Goal: Check status: Check status

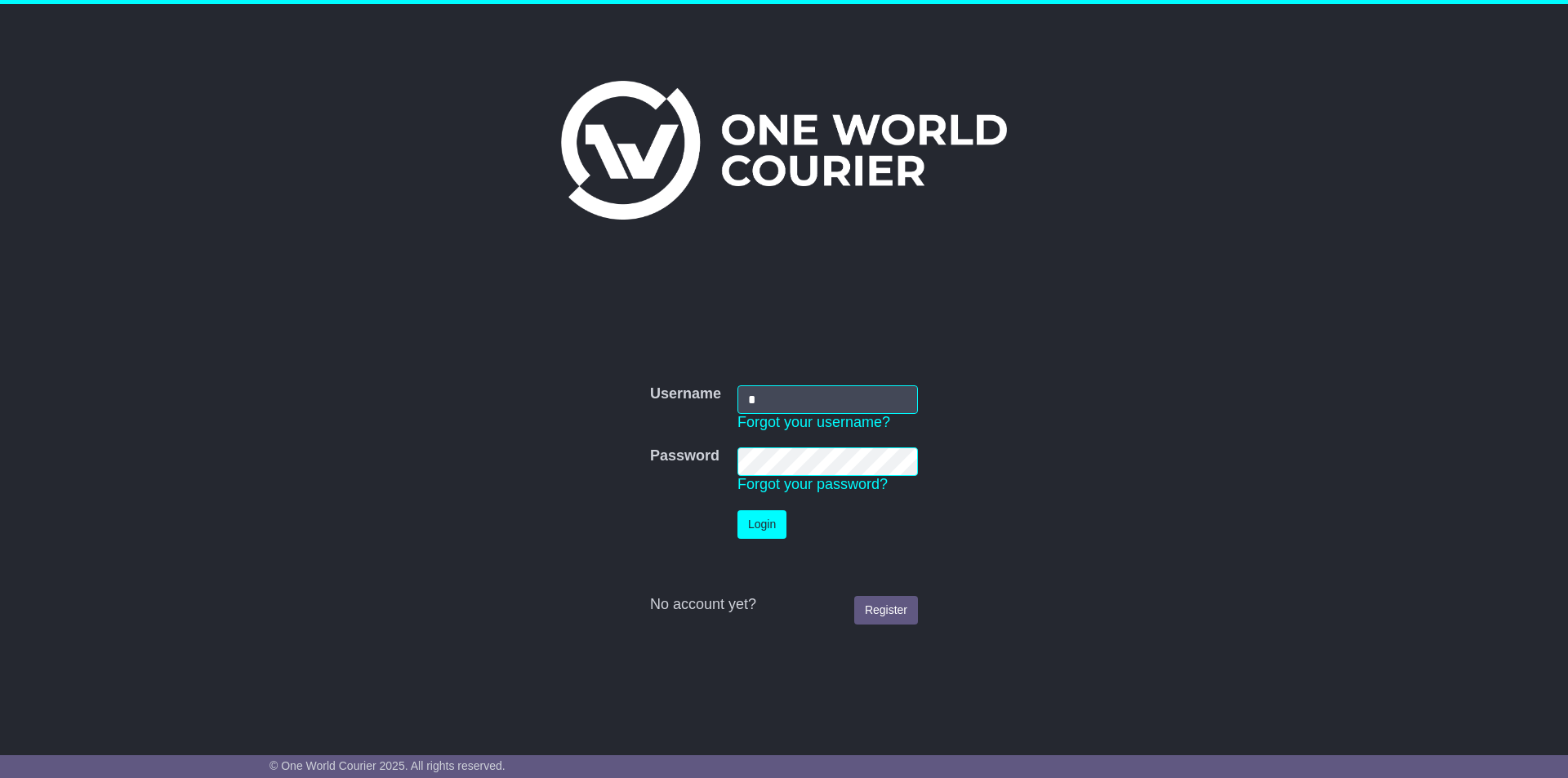
type input "**********"
click button "Login" at bounding box center [762, 524] width 49 height 29
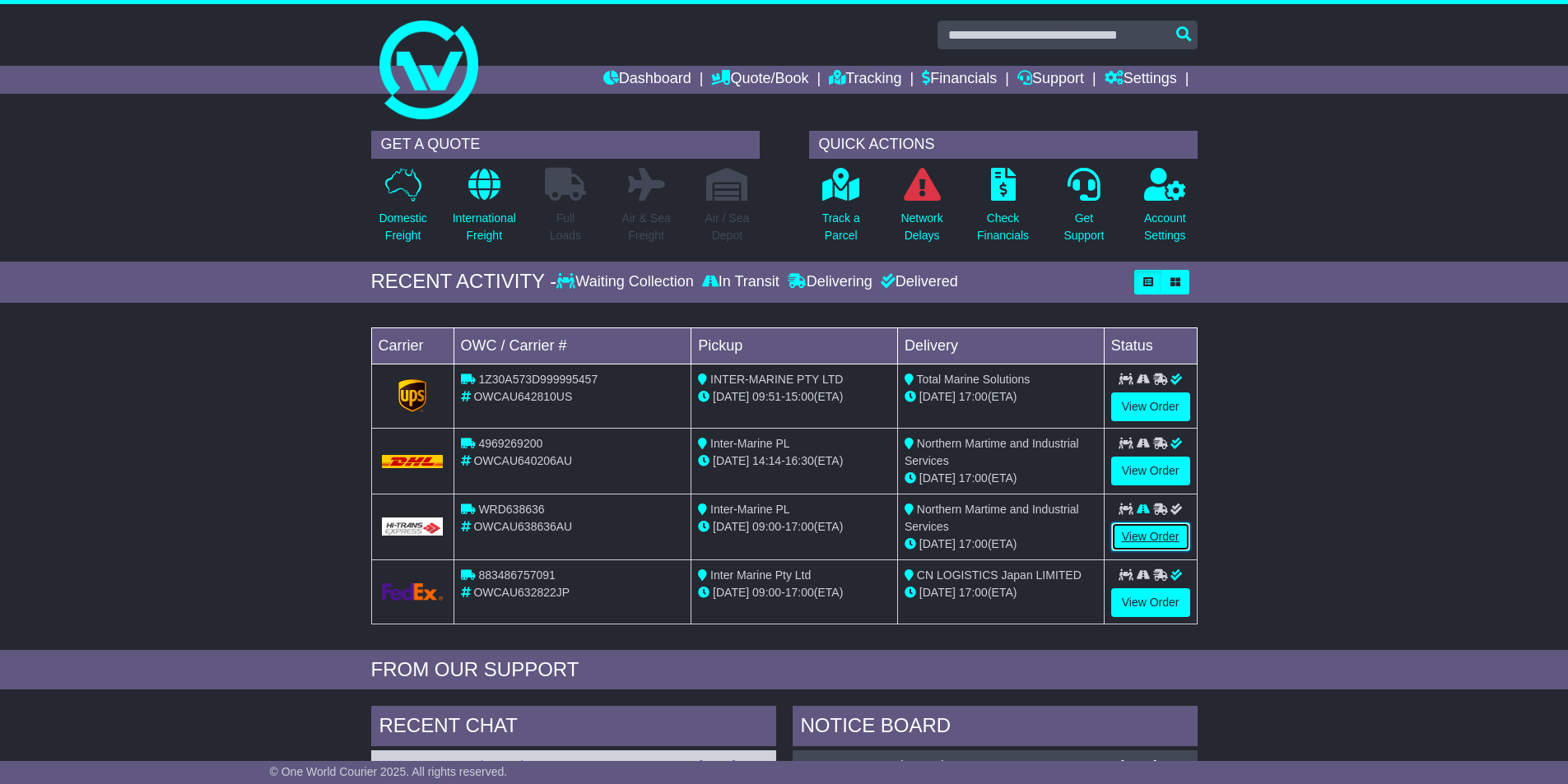
click at [1160, 526] on link "View Order" at bounding box center [1150, 537] width 79 height 29
